Goal: Find specific page/section: Find specific page/section

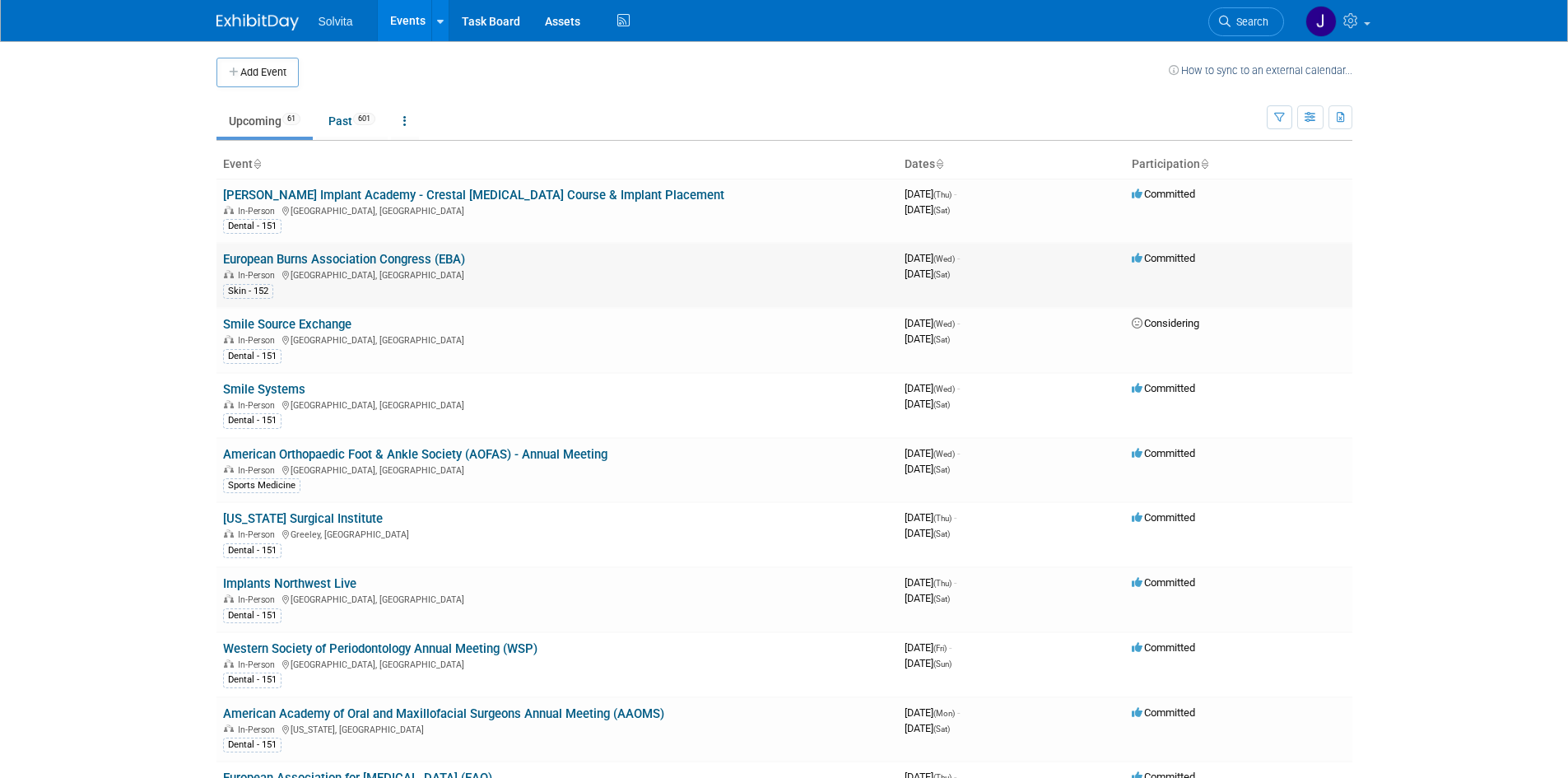
click at [392, 263] on link "European Burns Association Congress (EBA)" at bounding box center [344, 259] width 242 height 15
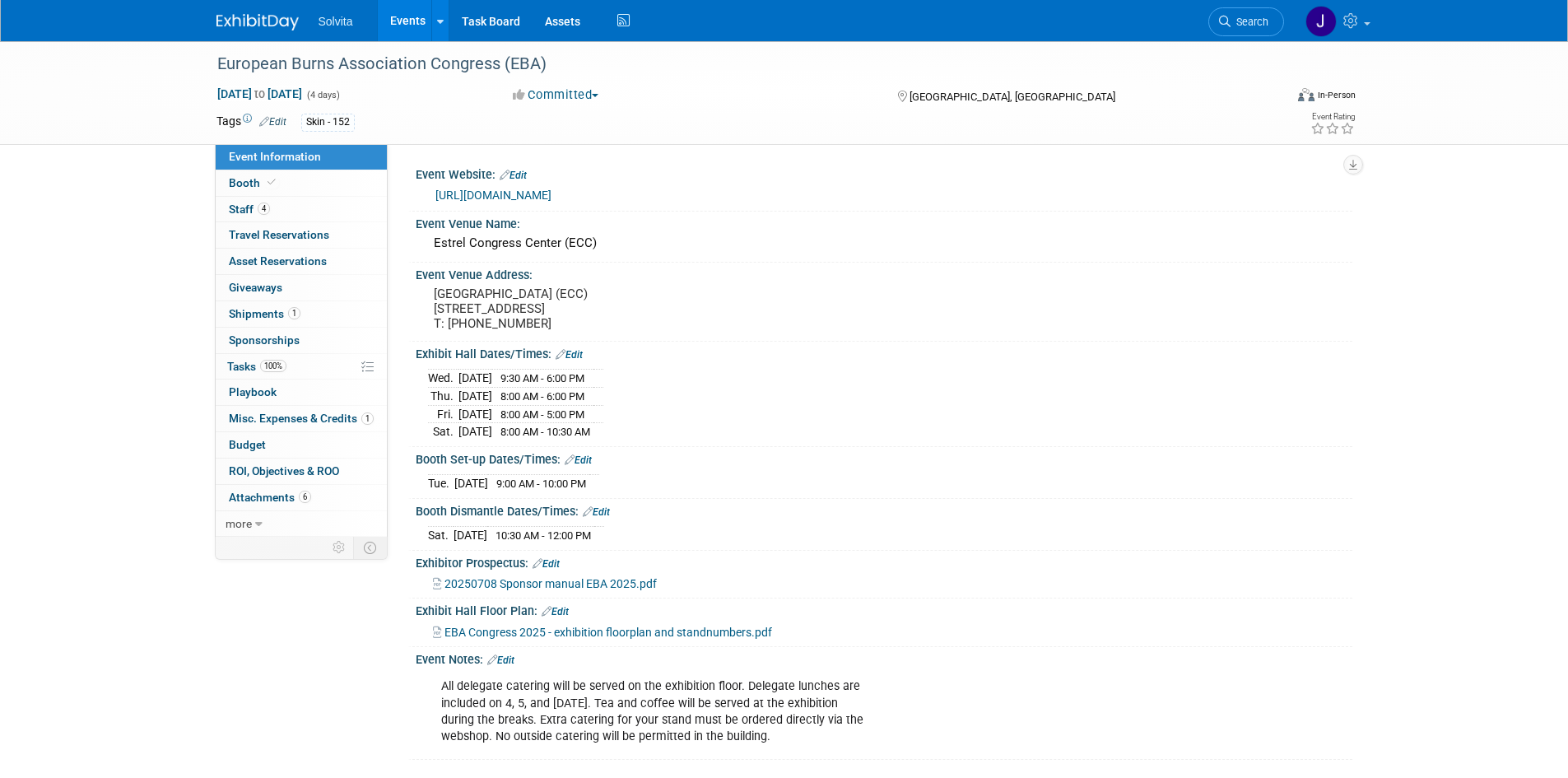
click at [249, 17] on img at bounding box center [257, 22] width 83 height 17
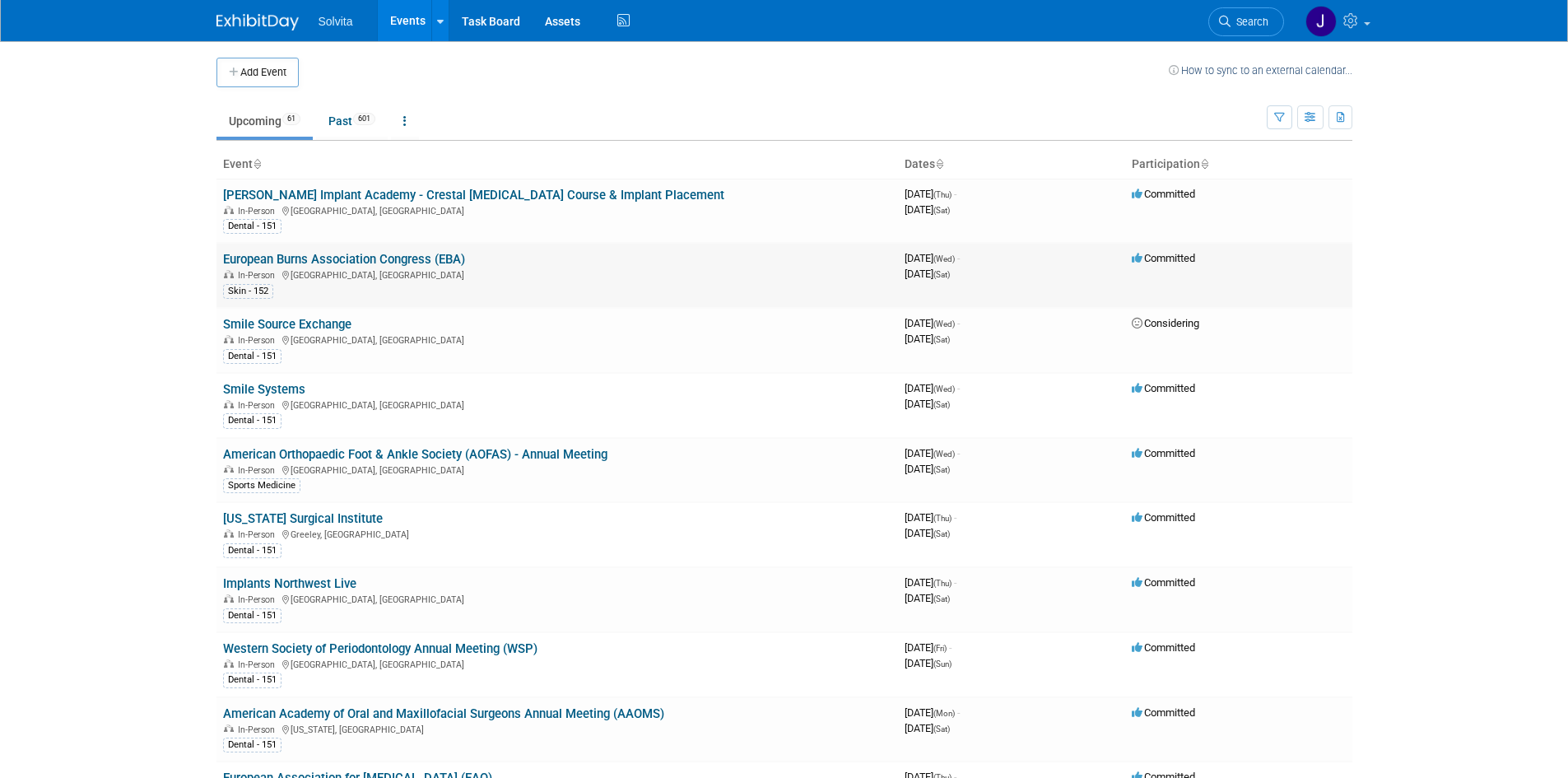
click at [356, 258] on link "European Burns Association Congress (EBA)" at bounding box center [344, 259] width 242 height 15
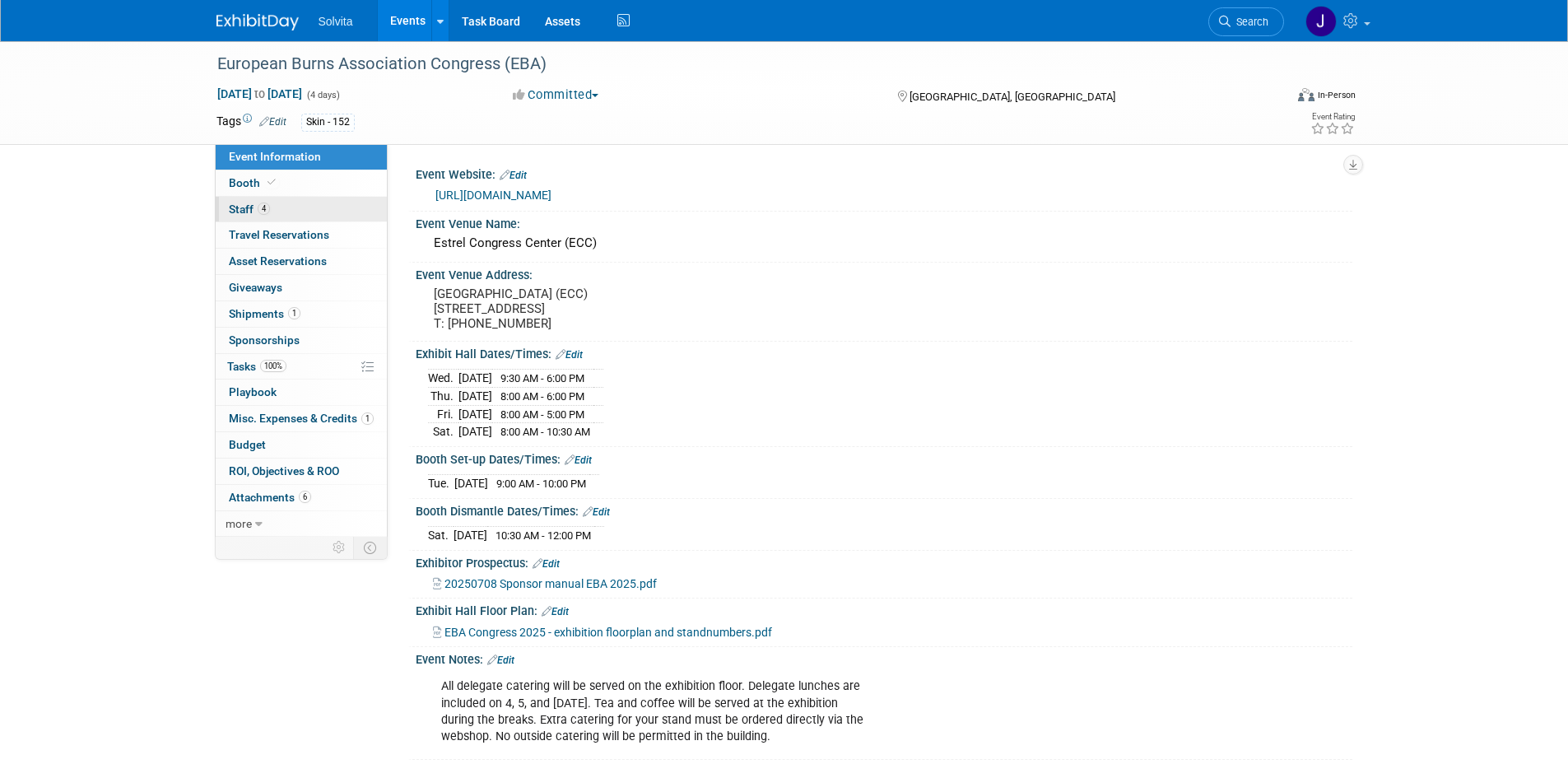
click at [252, 205] on span "Staff 4" at bounding box center [249, 209] width 41 height 13
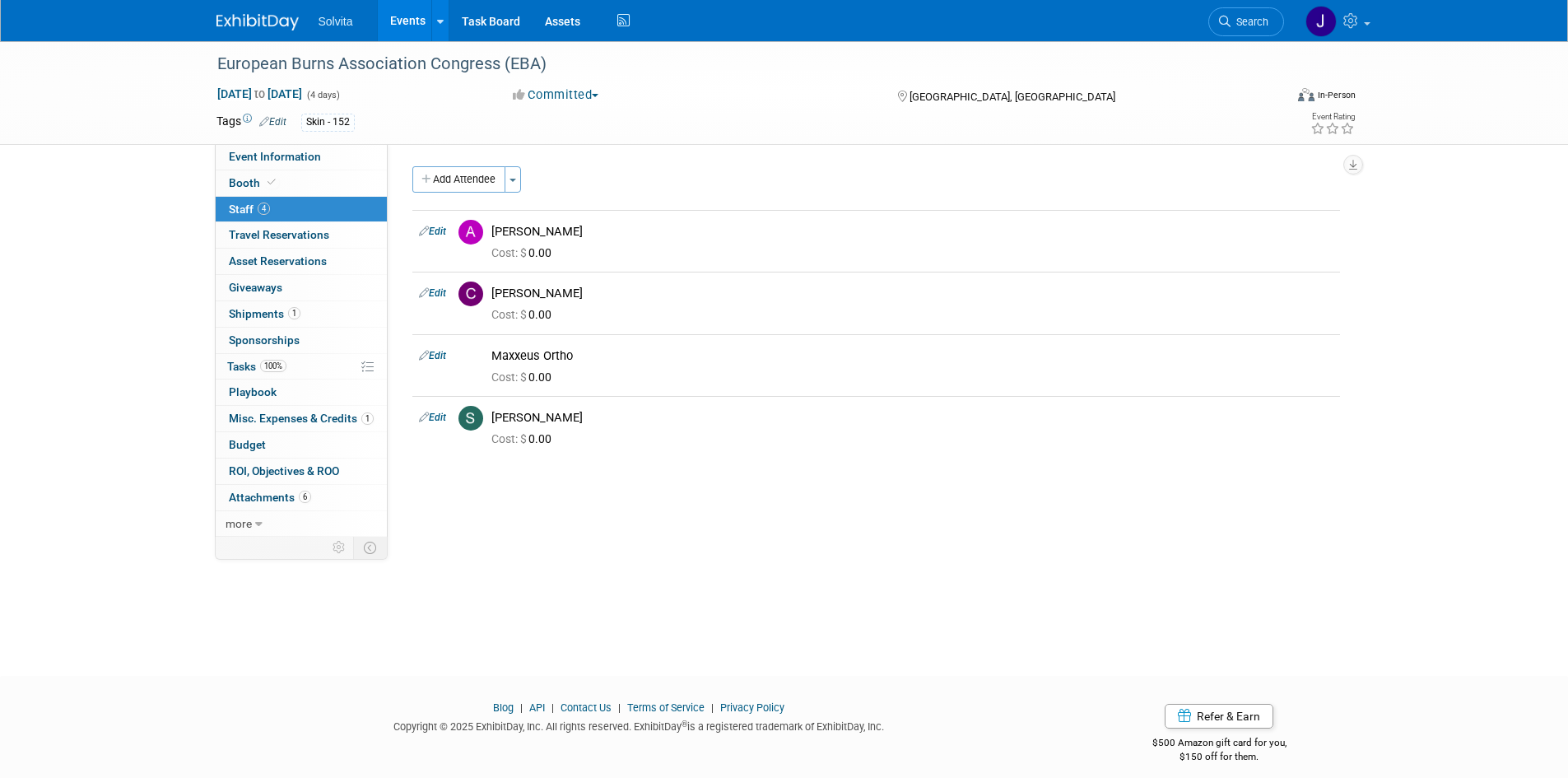
click at [247, 8] on link at bounding box center [268, 14] width 102 height 13
